Goal: Task Accomplishment & Management: Manage account settings

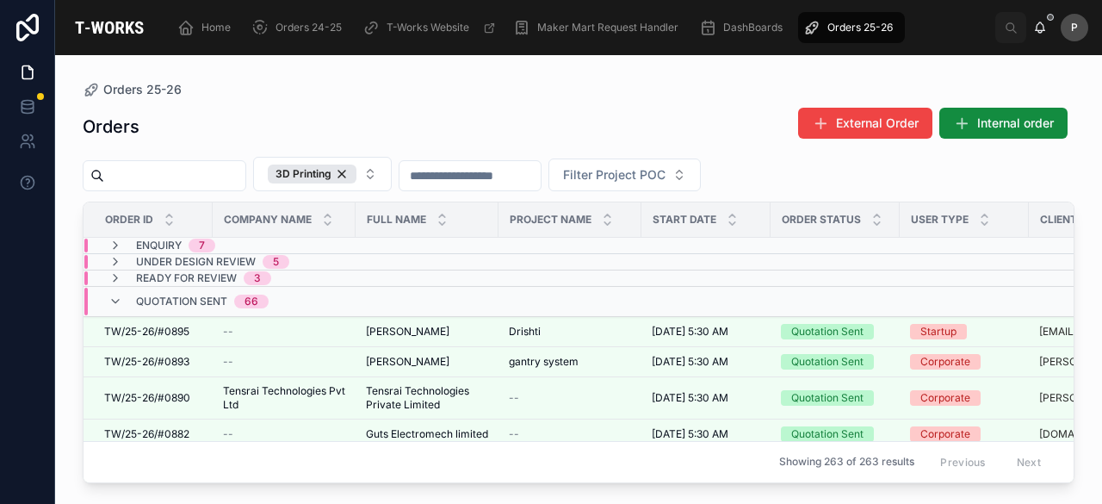
scroll to position [344, 0]
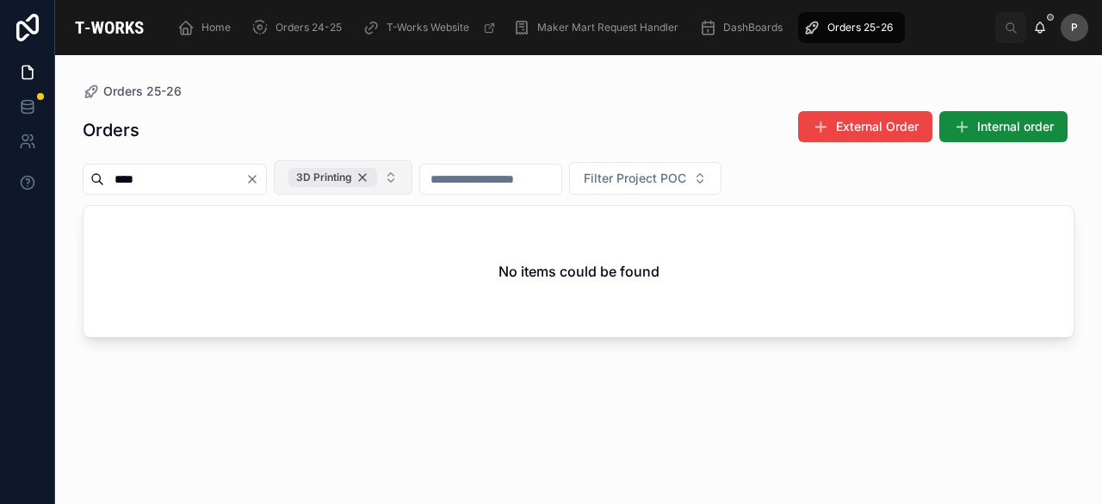
type input "****"
click at [377, 176] on div "3D Printing" at bounding box center [332, 177] width 89 height 19
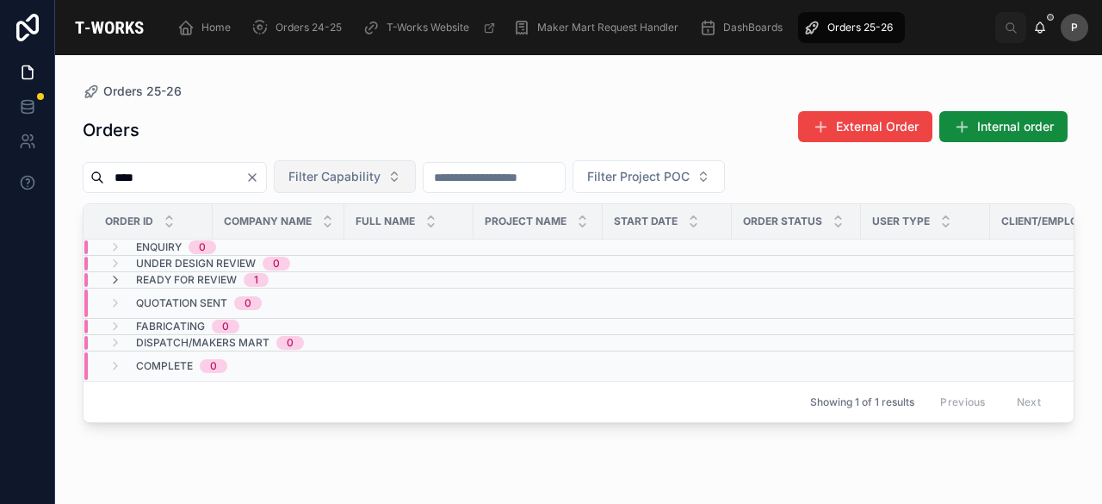
click at [229, 275] on span "Ready for Review" at bounding box center [186, 280] width 101 height 14
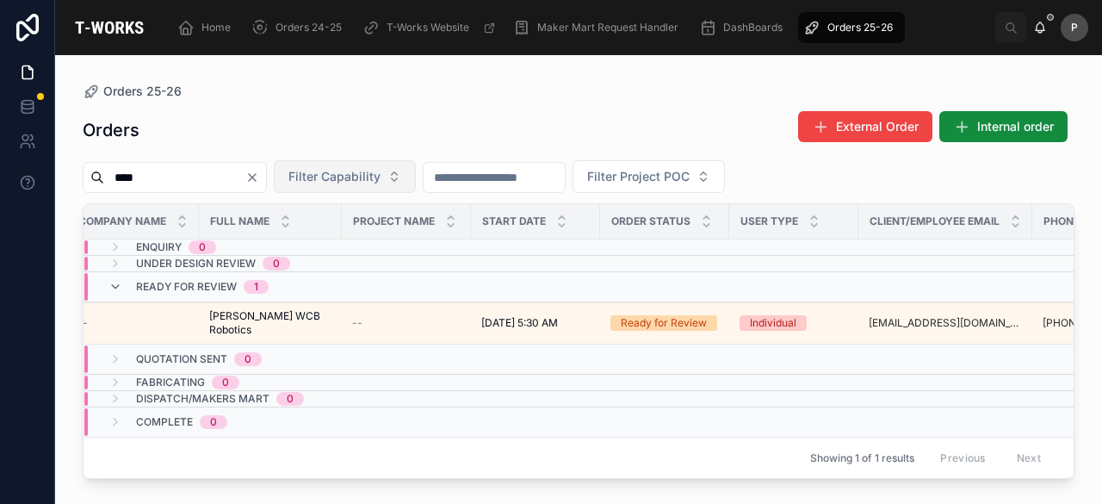
scroll to position [0, 155]
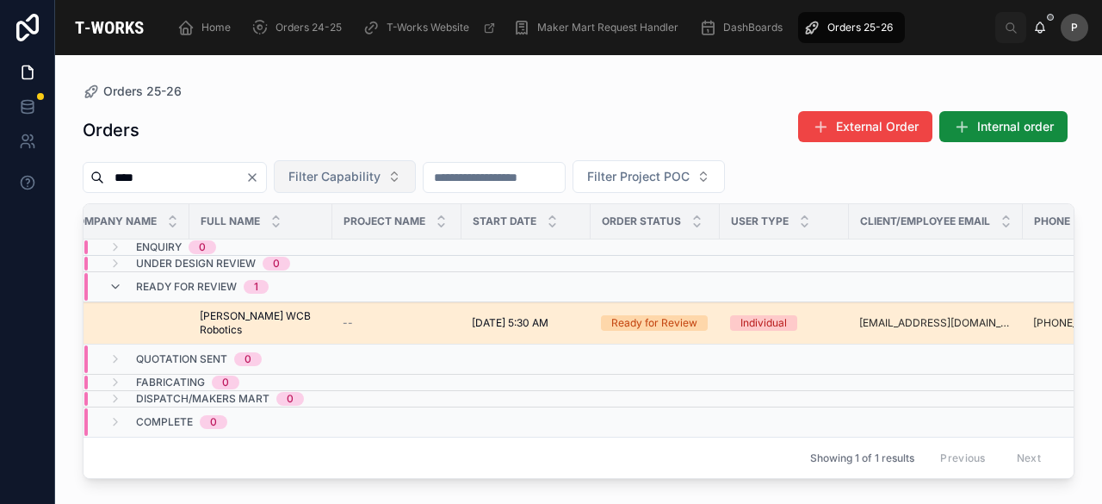
click at [670, 315] on div "Ready for Review" at bounding box center [654, 322] width 86 height 15
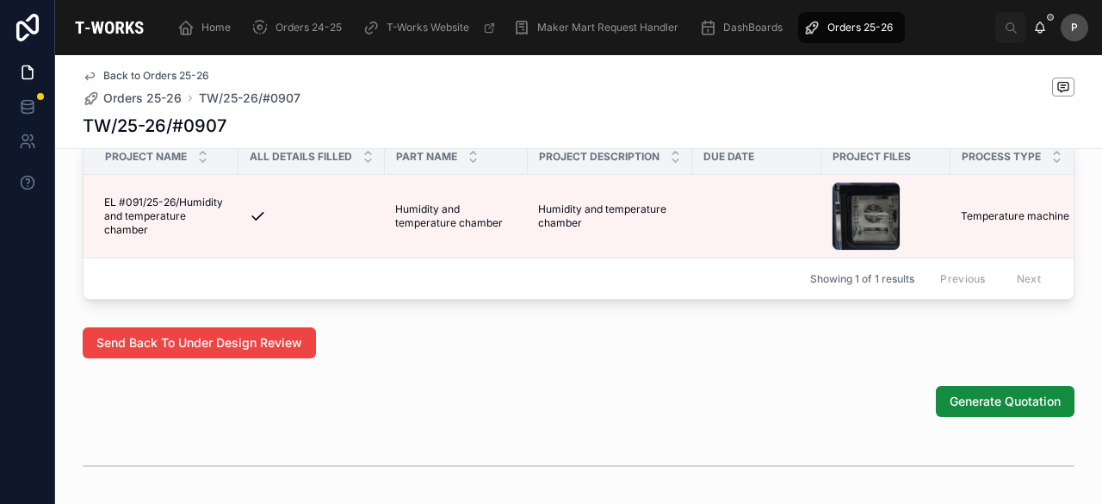
scroll to position [1043, 0]
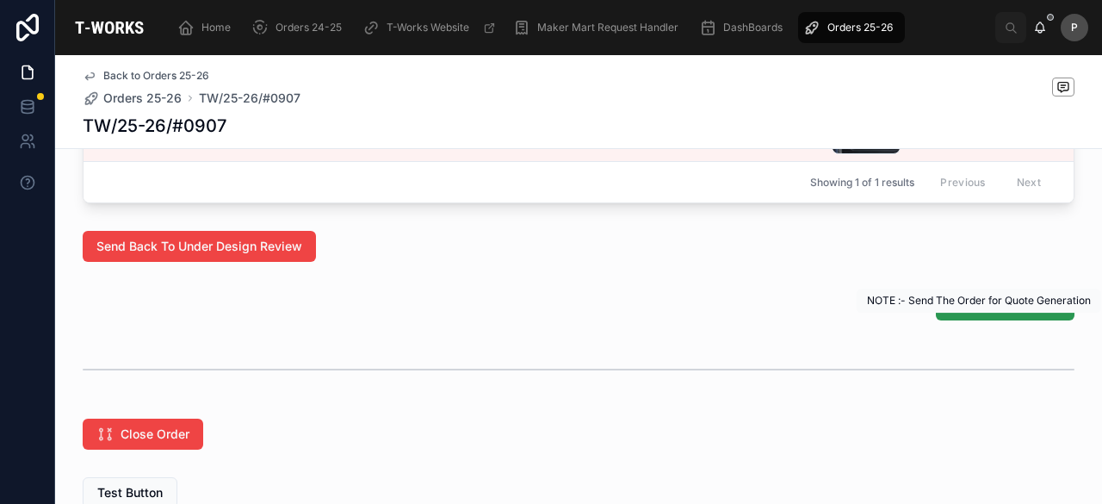
click at [1000, 313] on span "Generate Quotation" at bounding box center [1005, 304] width 111 height 17
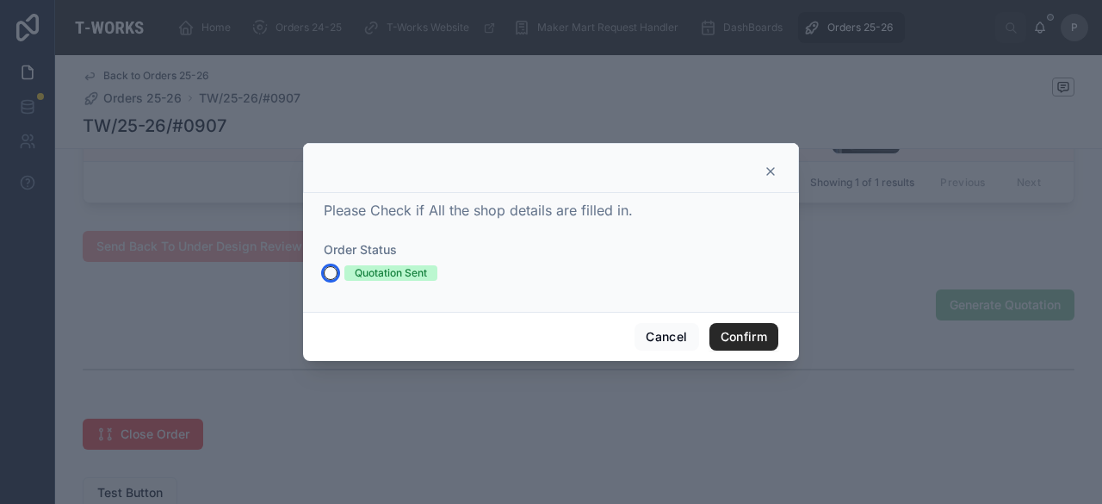
drag, startPoint x: 332, startPoint y: 269, endPoint x: 370, endPoint y: 267, distance: 38.0
click at [332, 269] on button "Quotation Sent" at bounding box center [331, 273] width 14 height 14
click at [748, 335] on button "Confirm" at bounding box center [743, 337] width 69 height 28
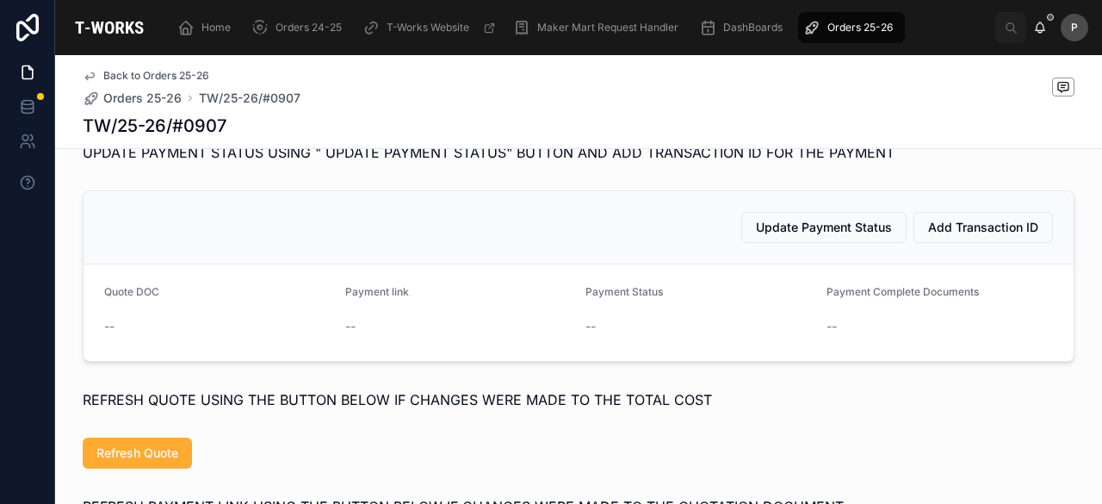
scroll to position [854, 0]
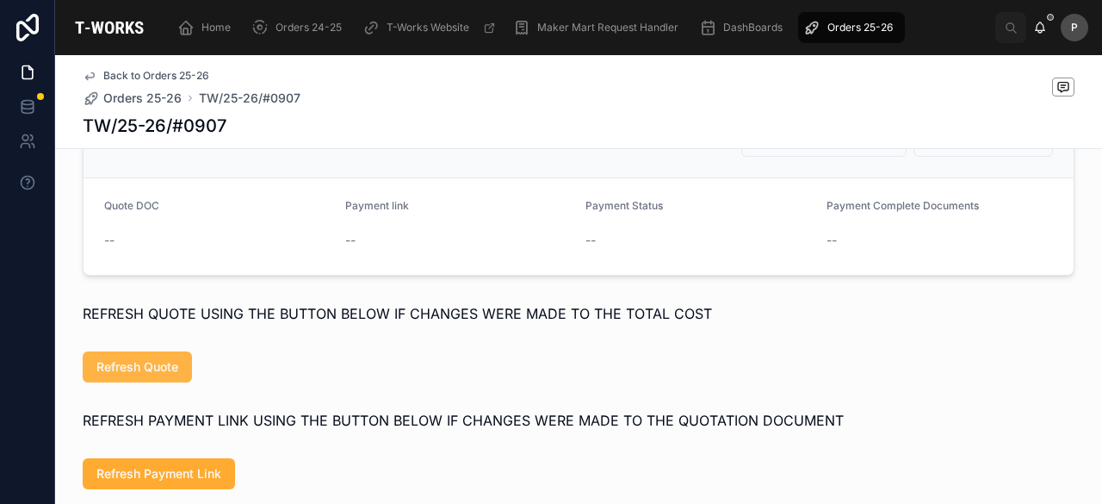
click at [158, 375] on span "Refresh Quote" at bounding box center [137, 366] width 82 height 17
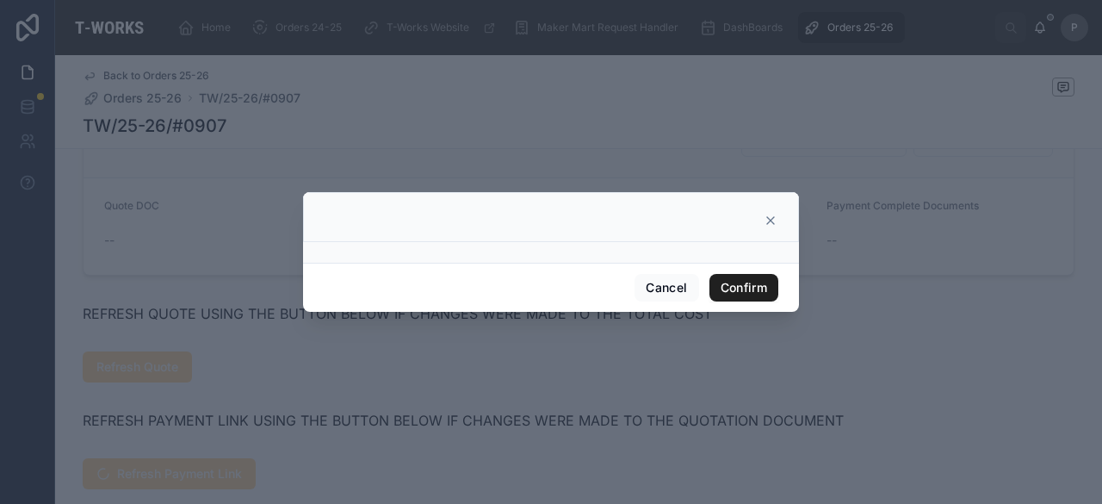
click at [743, 291] on button "Confirm" at bounding box center [743, 288] width 69 height 28
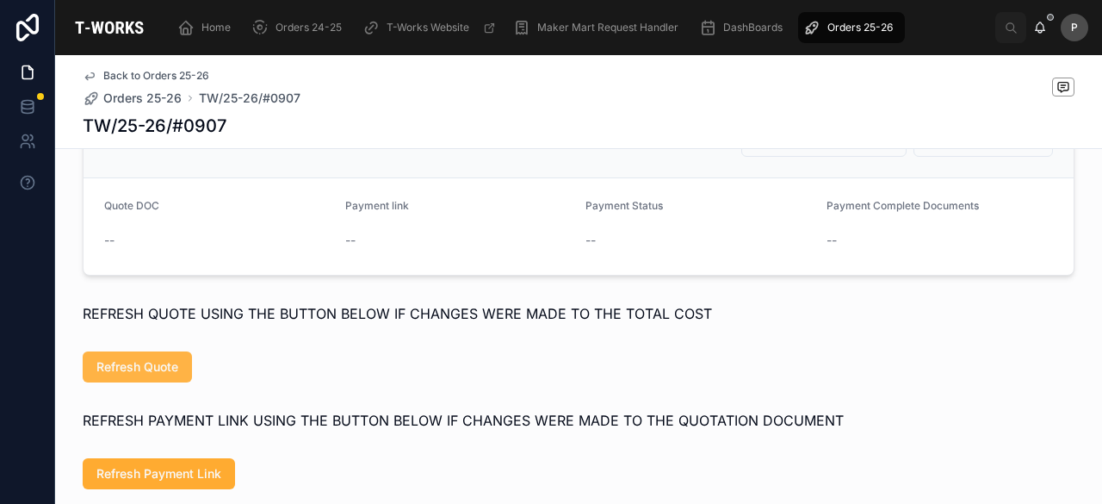
click at [126, 375] on span "Refresh Quote" at bounding box center [137, 366] width 82 height 17
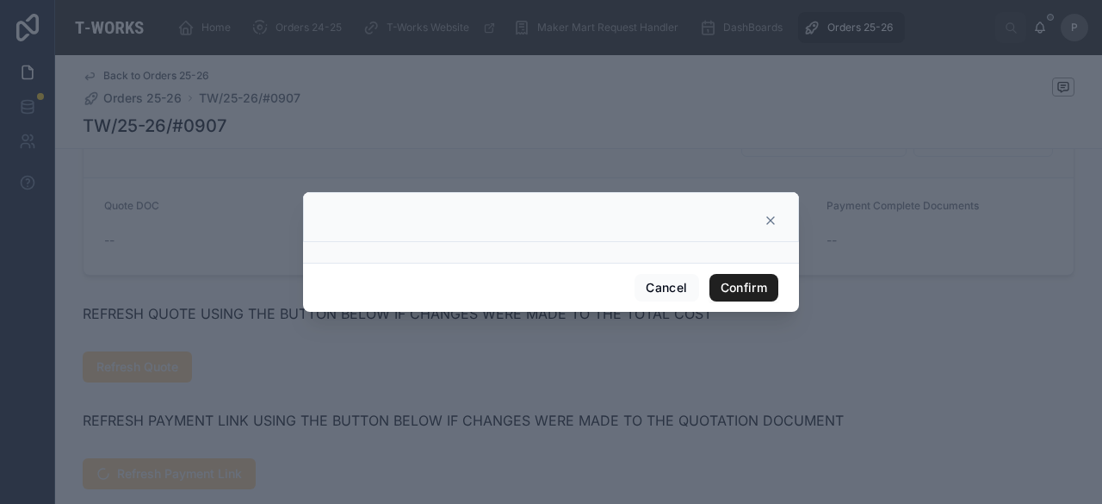
click at [737, 287] on button "Confirm" at bounding box center [743, 288] width 69 height 28
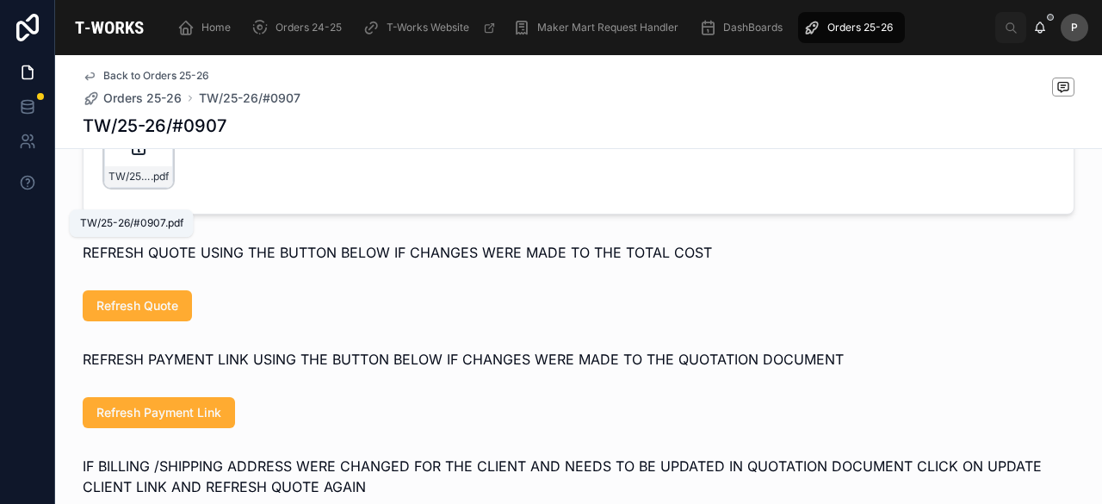
scroll to position [940, 0]
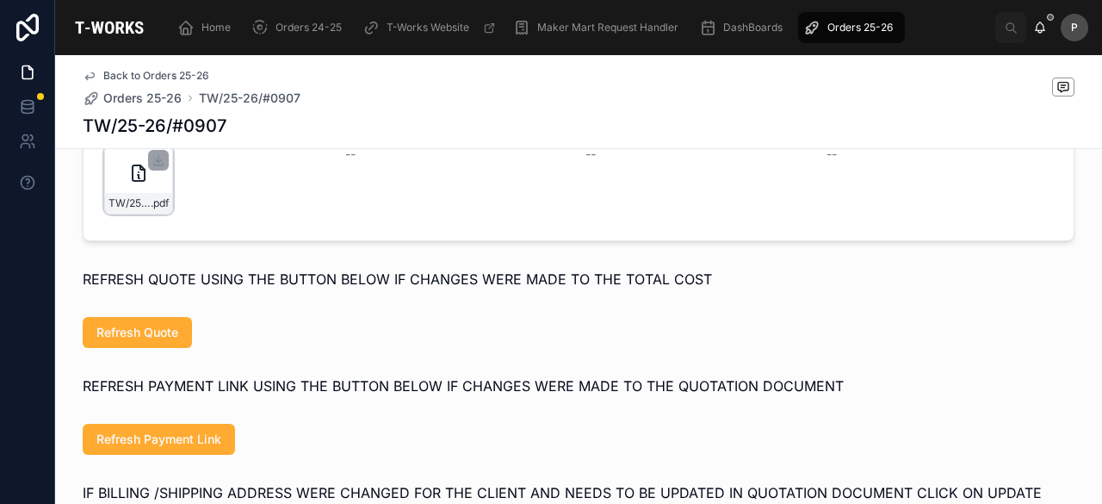
click at [148, 213] on div "TW/25-26/#0907 .pdf" at bounding box center [138, 179] width 69 height 69
click at [148, 214] on div "TW/25-26/#0907 .pdf" at bounding box center [138, 179] width 69 height 69
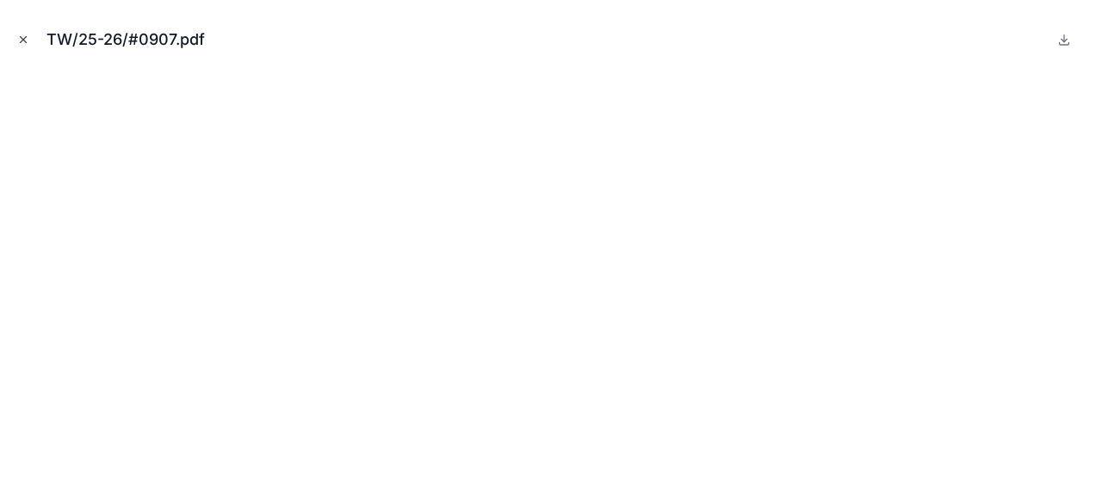
click at [22, 38] on icon "Close modal" at bounding box center [23, 40] width 12 height 12
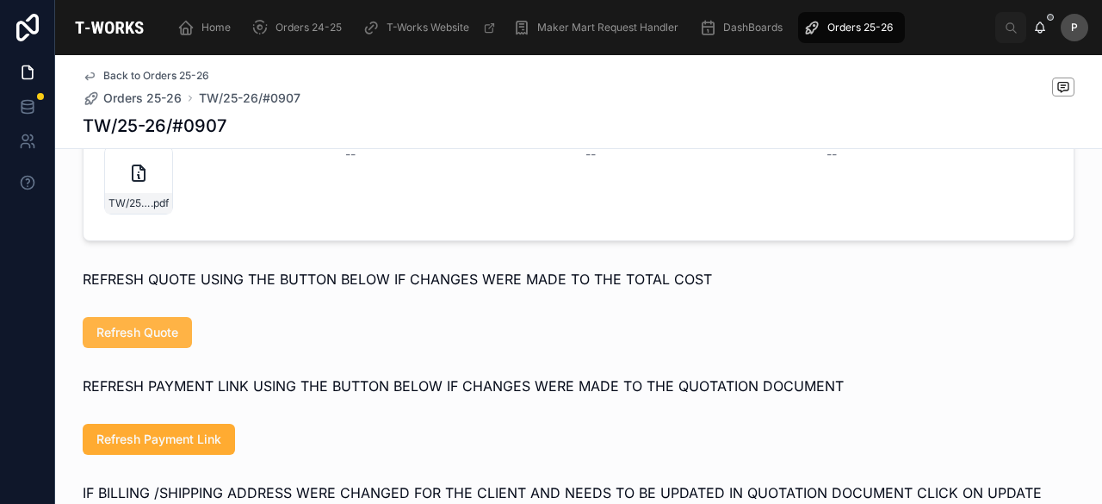
click at [148, 341] on span "Refresh Quote" at bounding box center [137, 332] width 82 height 17
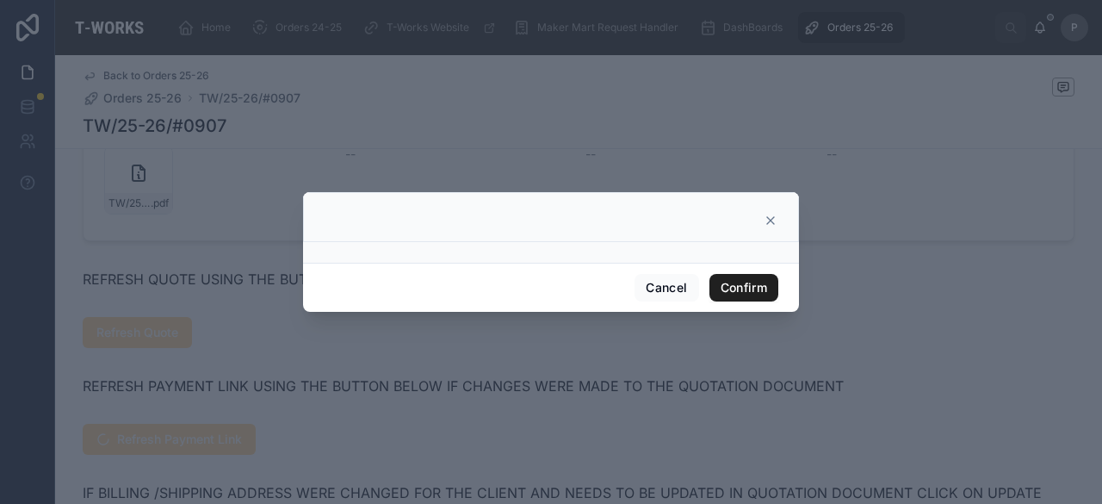
click at [749, 283] on button "Confirm" at bounding box center [743, 288] width 69 height 28
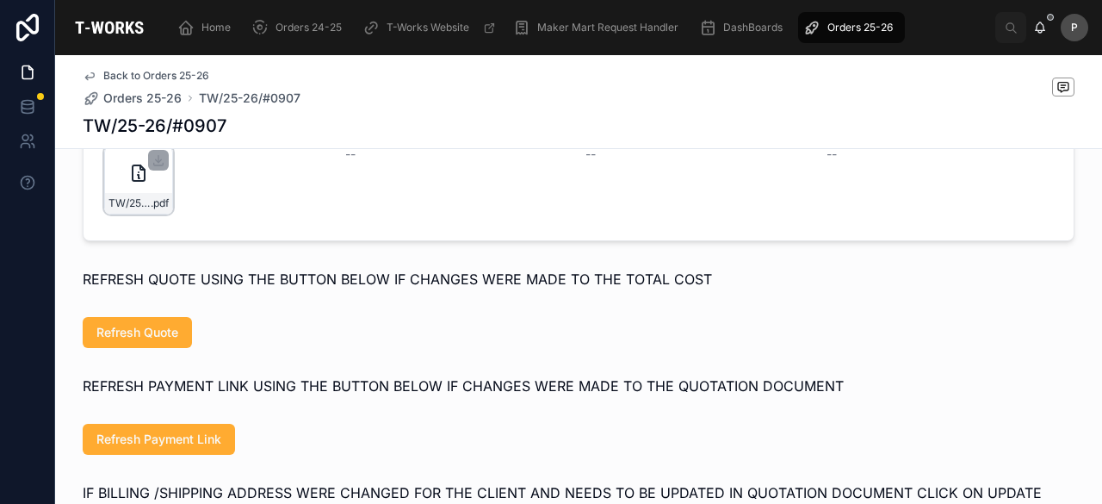
click at [154, 213] on div "TW/25-26/#0907 .pdf" at bounding box center [138, 179] width 69 height 69
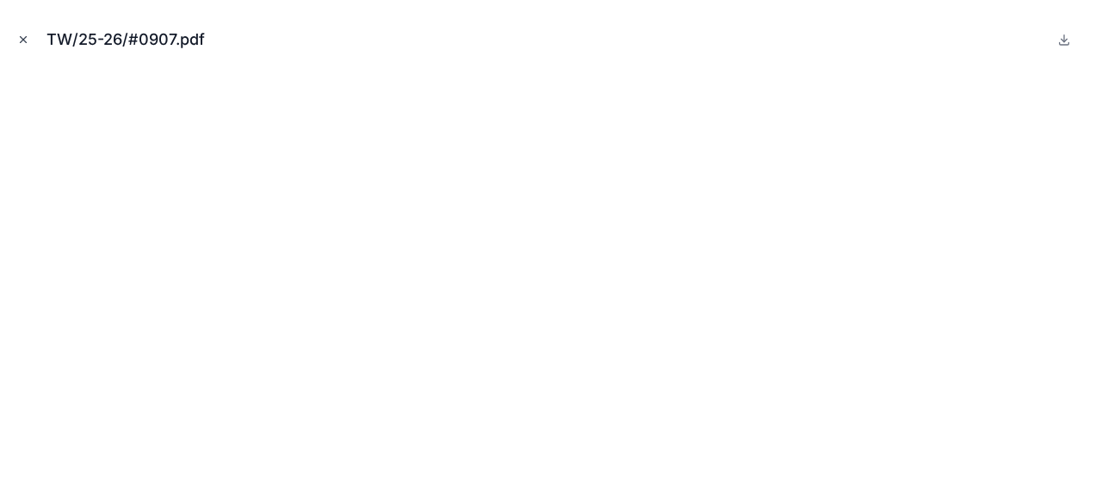
click at [28, 42] on icon "Close modal" at bounding box center [23, 40] width 12 height 12
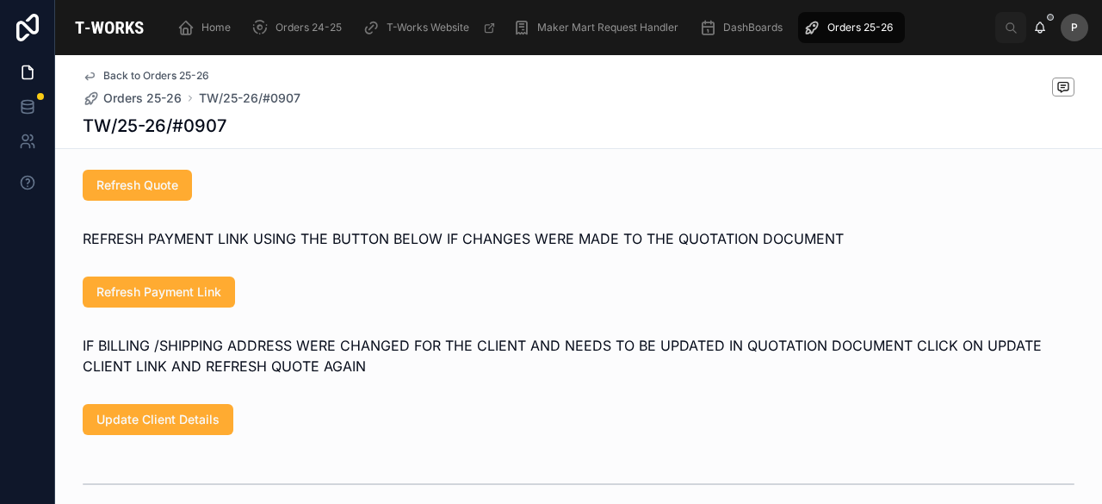
scroll to position [1112, 0]
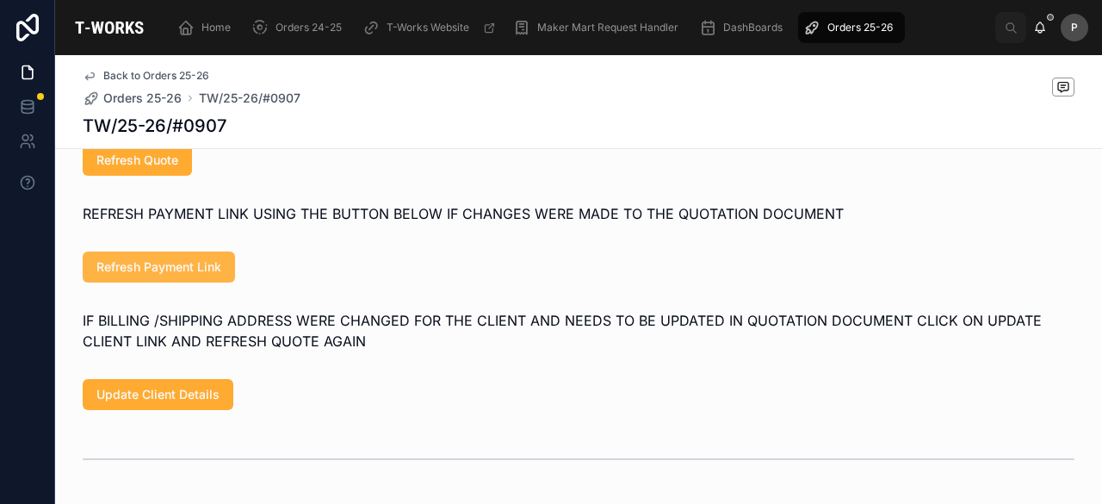
click at [192, 275] on span "Refresh Payment Link" at bounding box center [158, 266] width 125 height 17
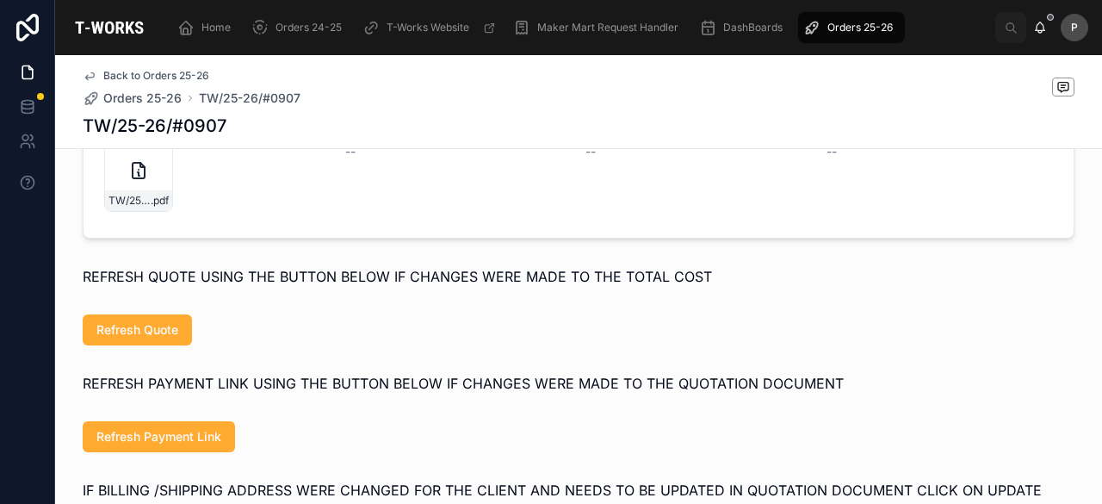
scroll to position [940, 0]
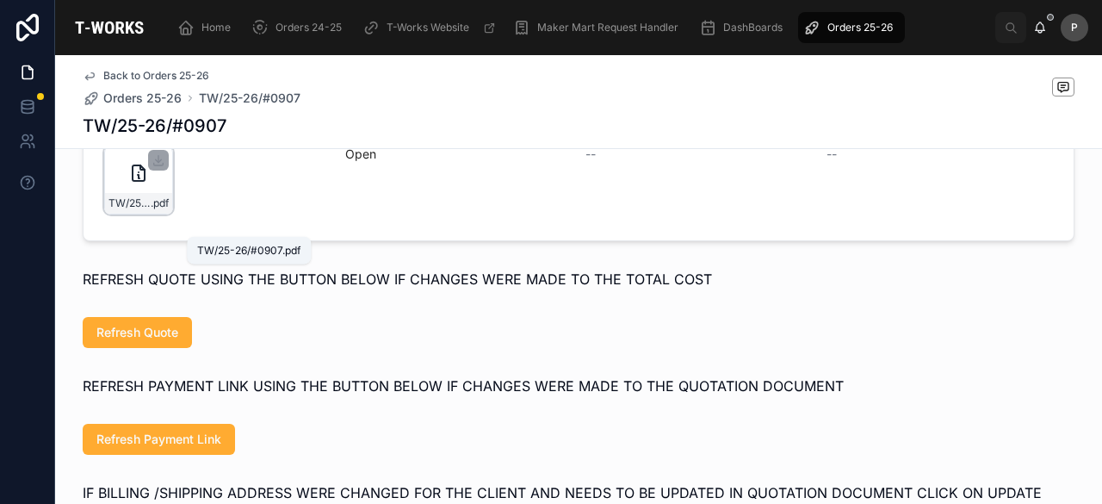
click at [151, 210] on span ".pdf" at bounding box center [160, 203] width 18 height 14
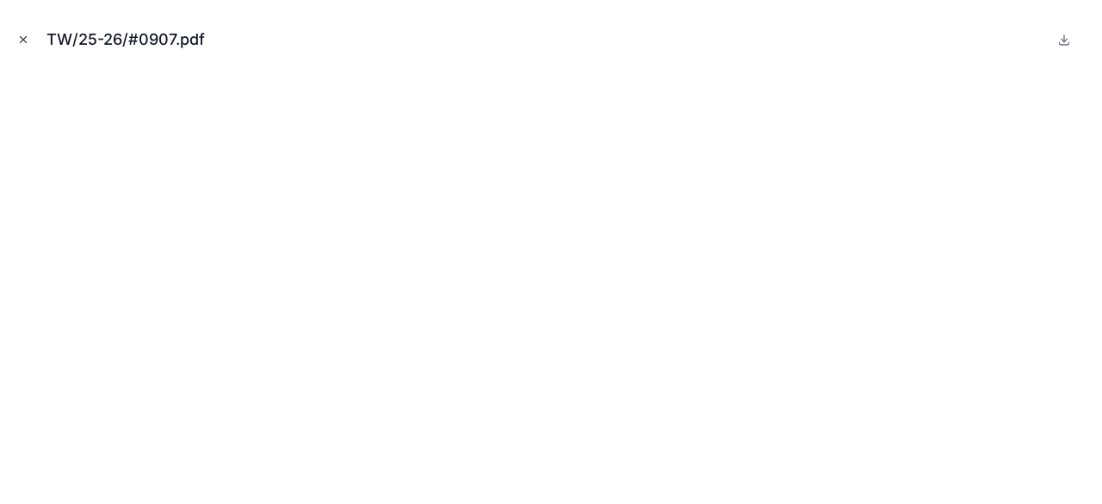
click at [19, 40] on icon "Close modal" at bounding box center [23, 40] width 12 height 12
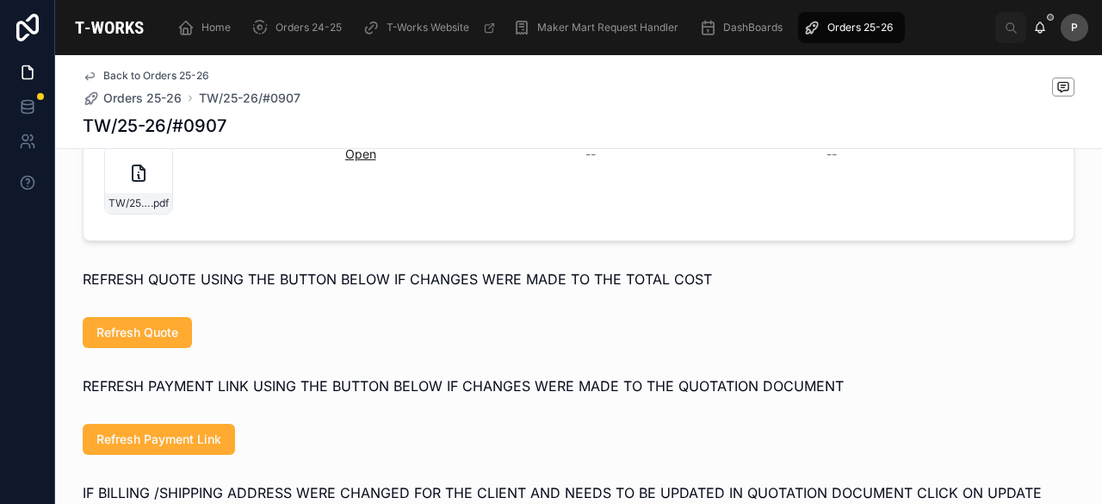
click at [354, 161] on link "Open" at bounding box center [360, 153] width 31 height 15
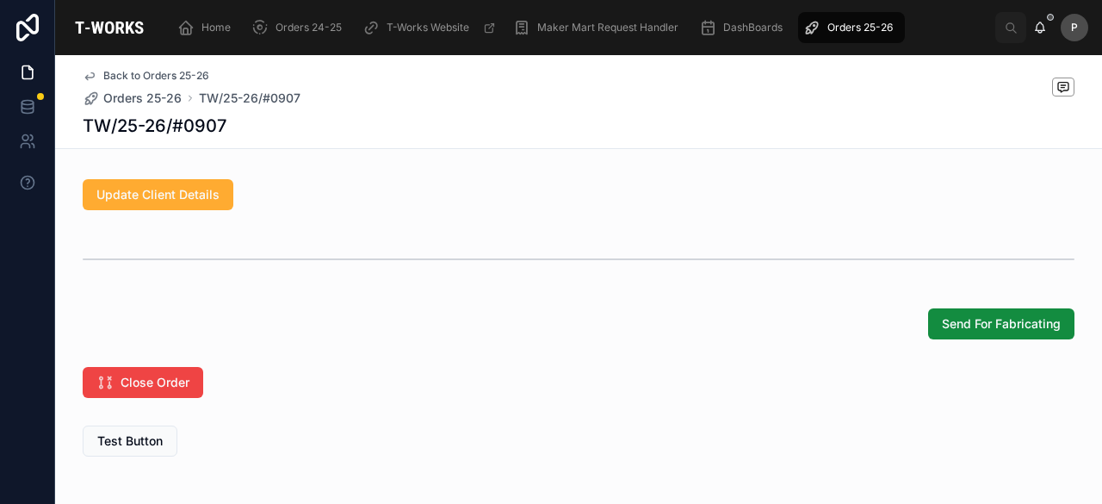
scroll to position [1403, 0]
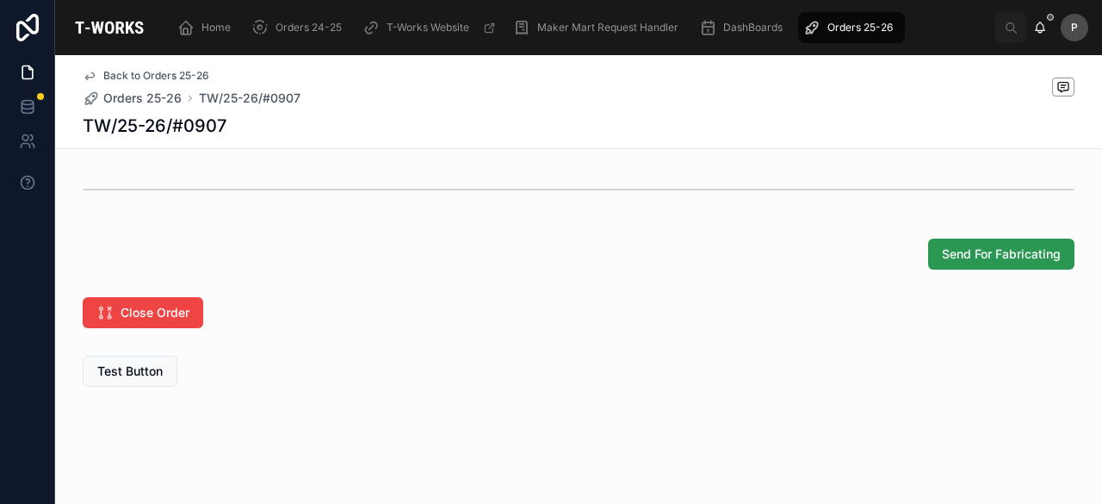
click at [957, 252] on span "Send For Fabricating" at bounding box center [1001, 253] width 119 height 17
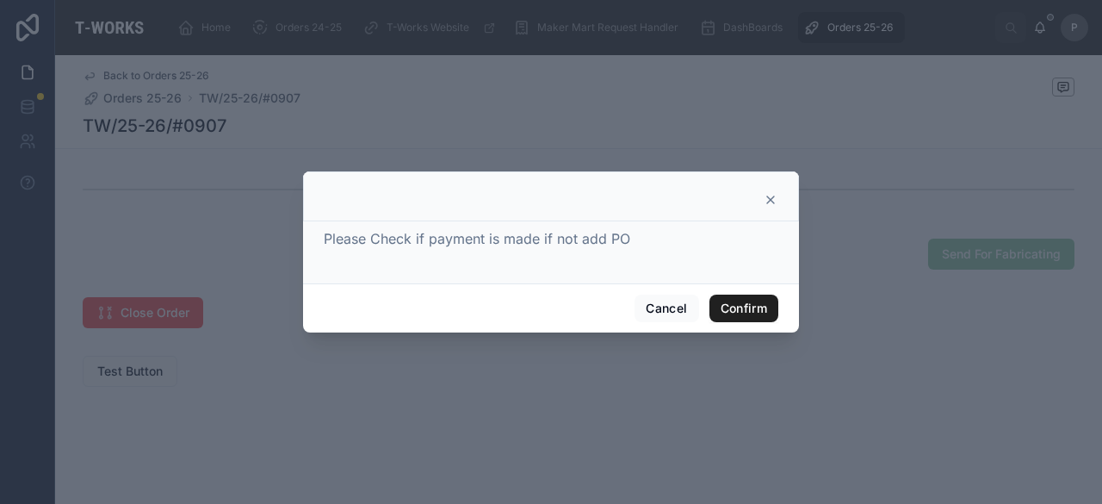
click at [747, 300] on button "Confirm" at bounding box center [743, 308] width 69 height 28
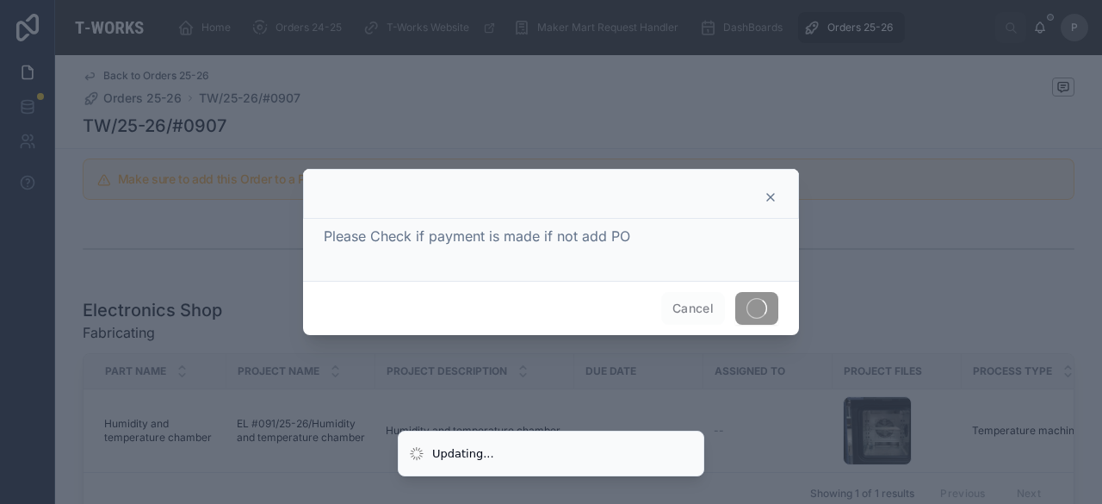
scroll to position [852, 0]
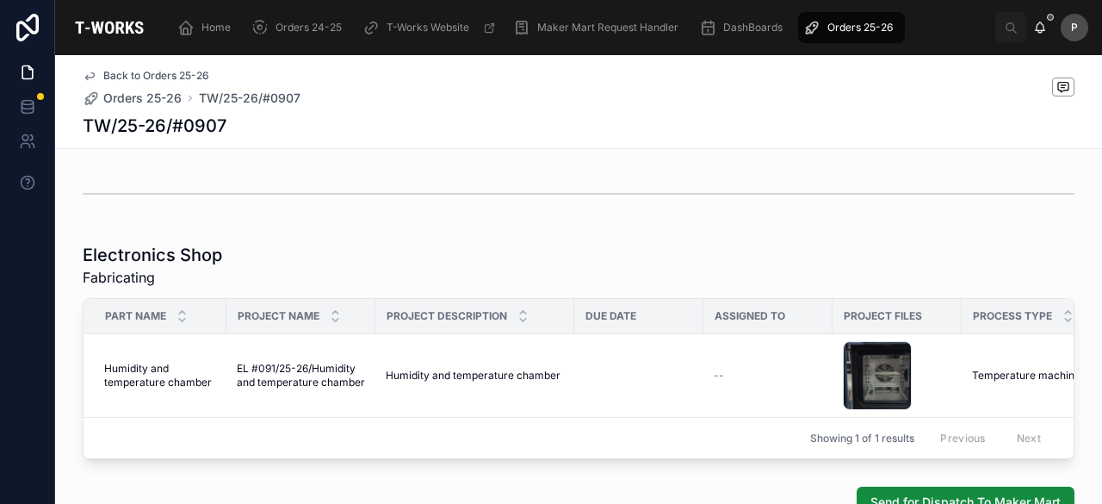
click at [847, 22] on span "Orders 25-26" at bounding box center [859, 28] width 65 height 14
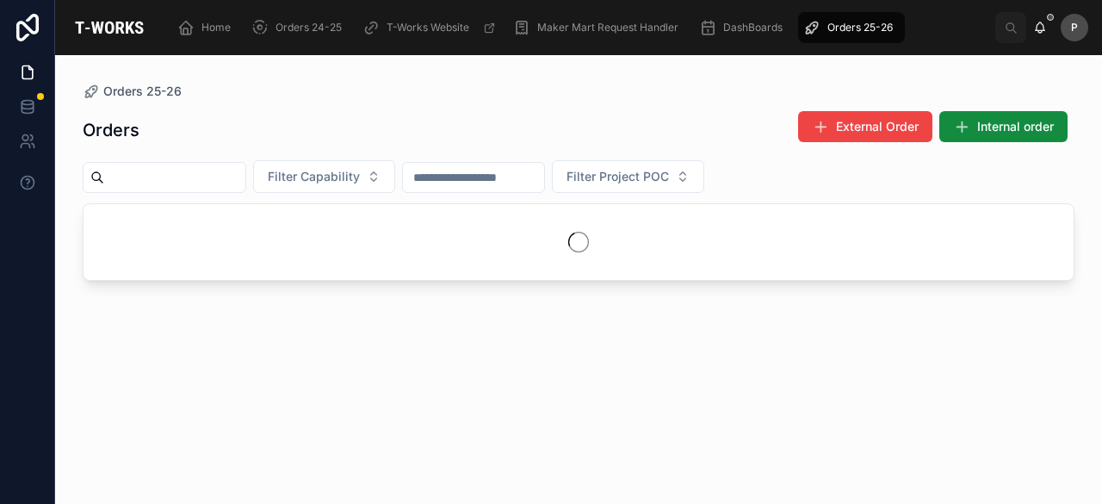
click at [238, 173] on input "text" at bounding box center [174, 177] width 141 height 24
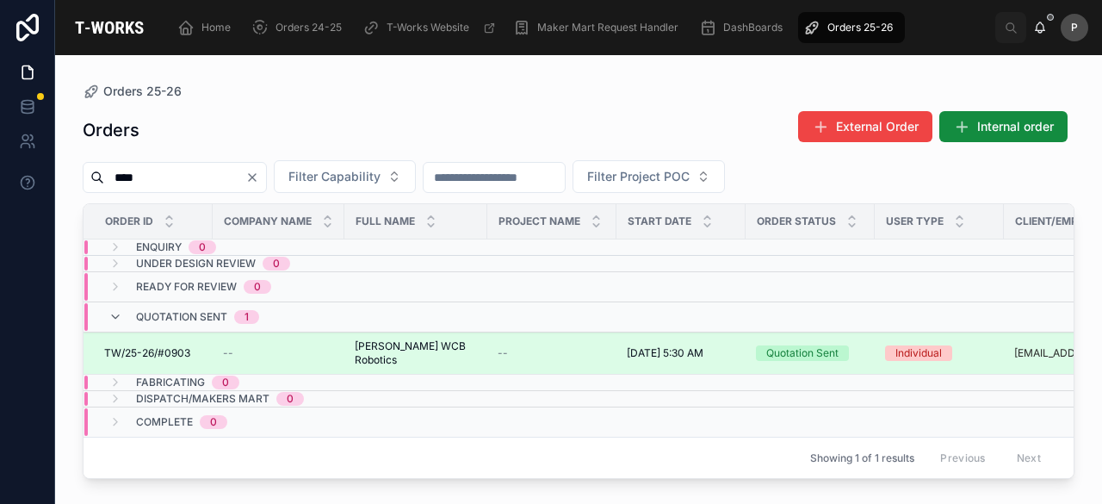
type input "****"
click at [769, 345] on div "Quotation Sent" at bounding box center [802, 352] width 72 height 15
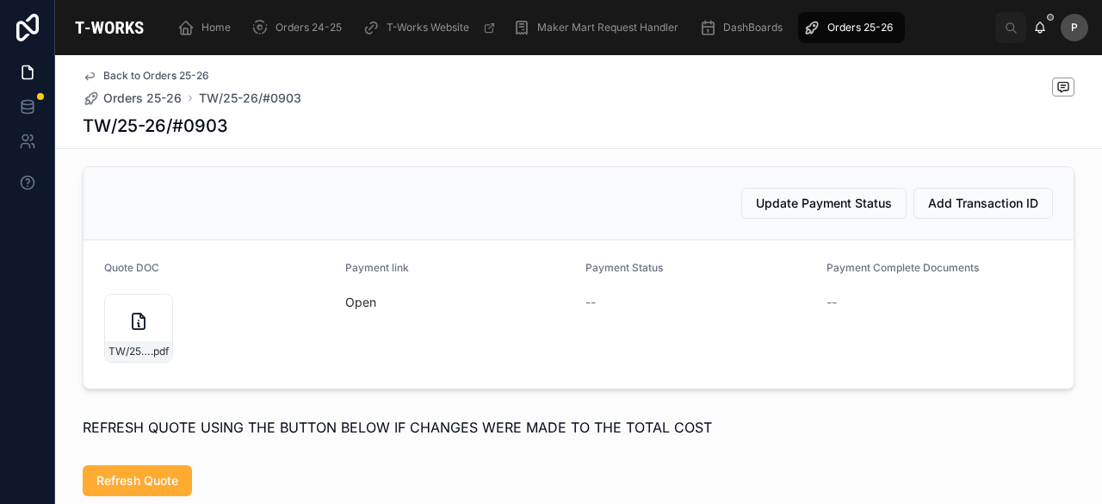
scroll to position [1291, 0]
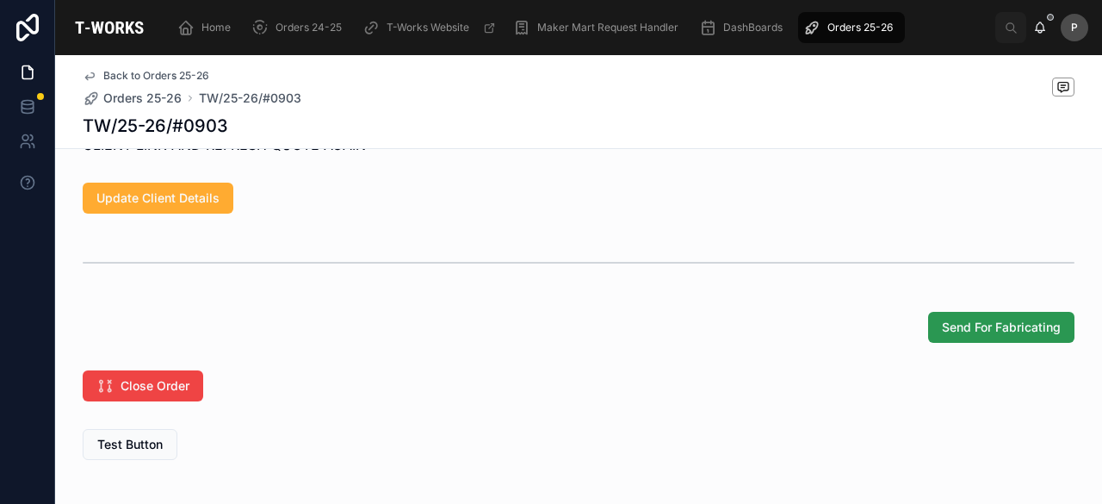
click at [976, 336] on span "Send For Fabricating" at bounding box center [1001, 327] width 119 height 17
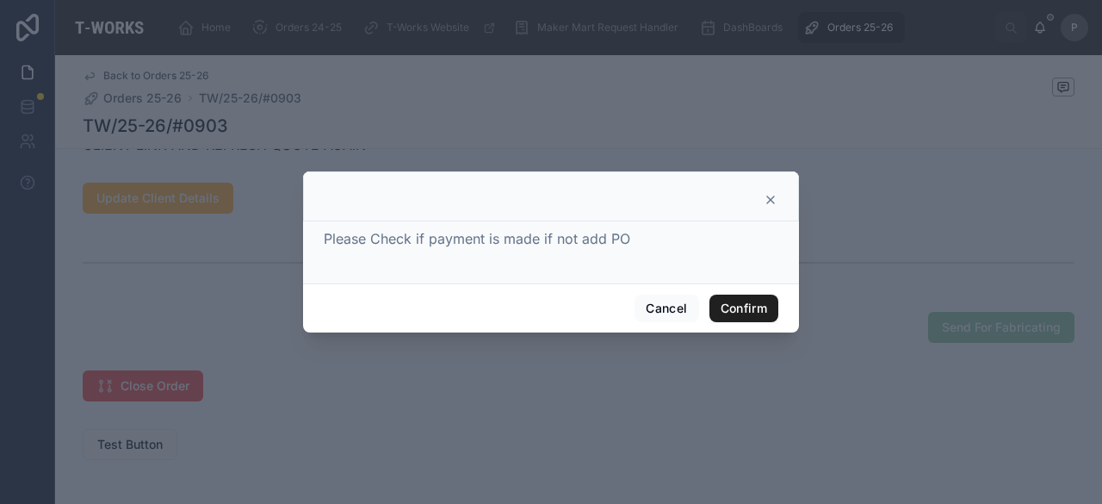
click at [745, 305] on button "Confirm" at bounding box center [743, 308] width 69 height 28
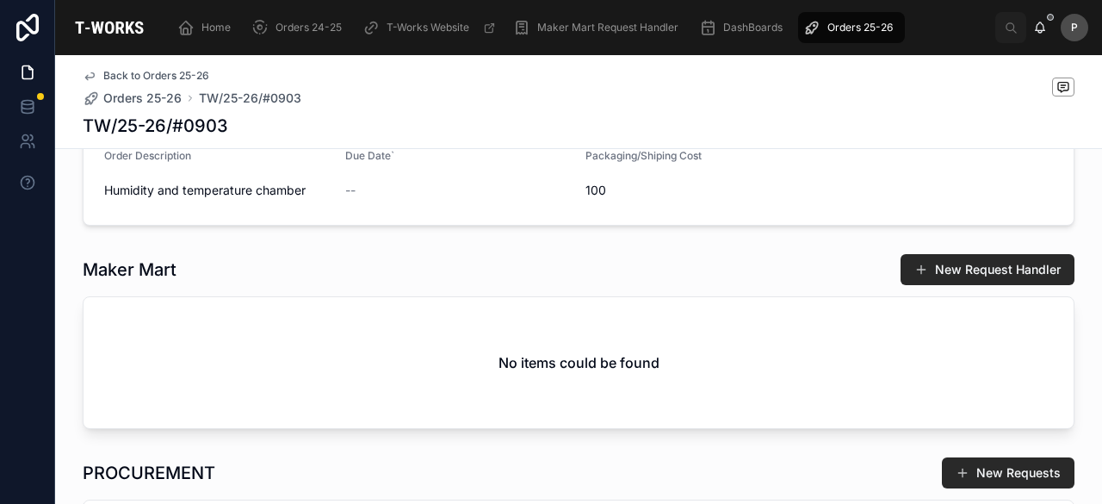
scroll to position [0, 0]
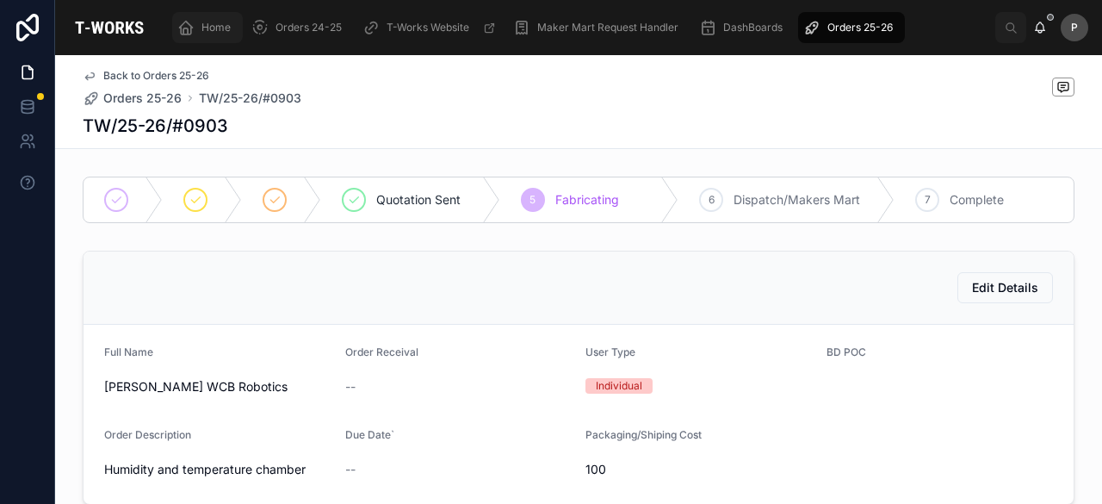
click at [217, 28] on span "Home" at bounding box center [215, 28] width 29 height 14
